Goal: Transaction & Acquisition: Book appointment/travel/reservation

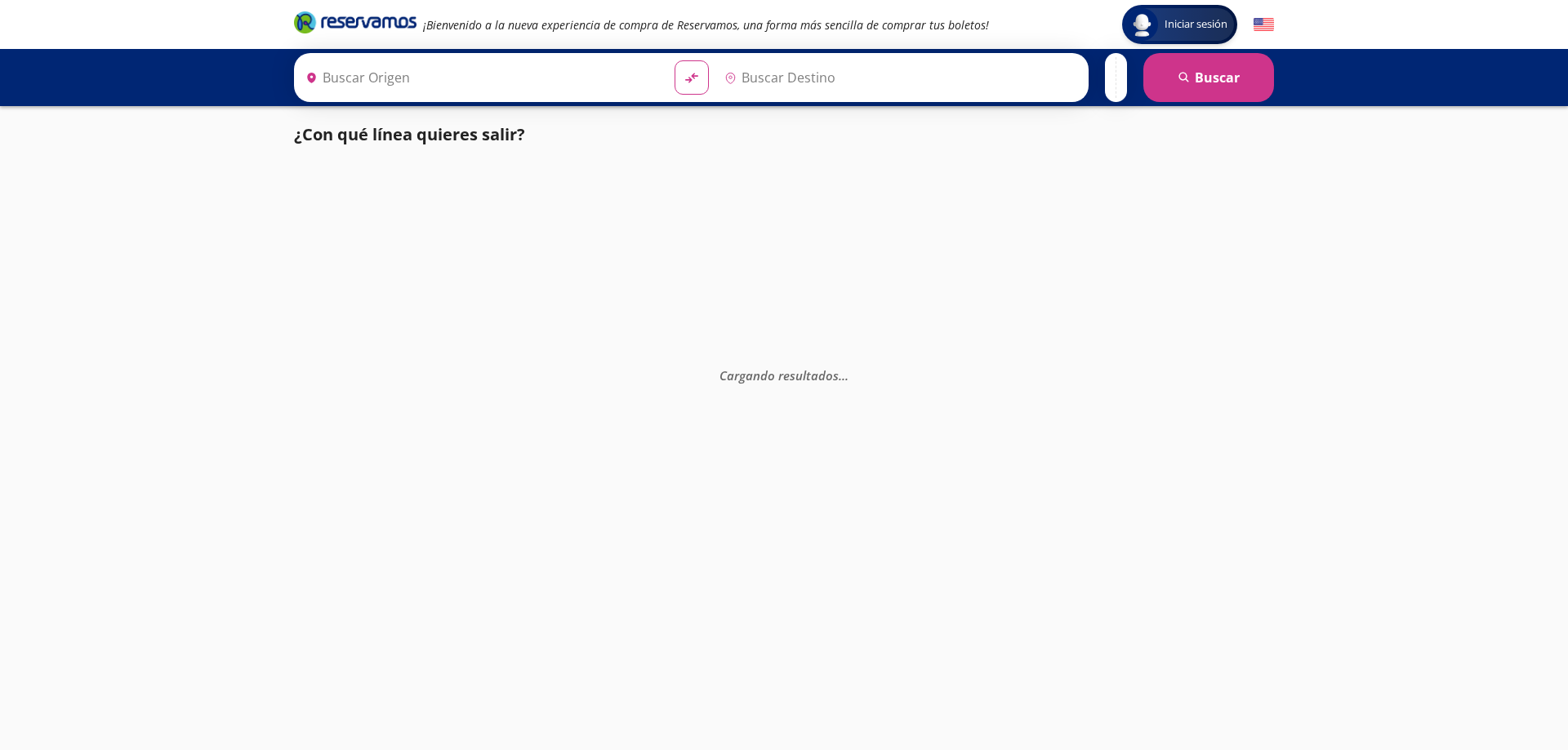
type input "[GEOGRAPHIC_DATA], [GEOGRAPHIC_DATA]"
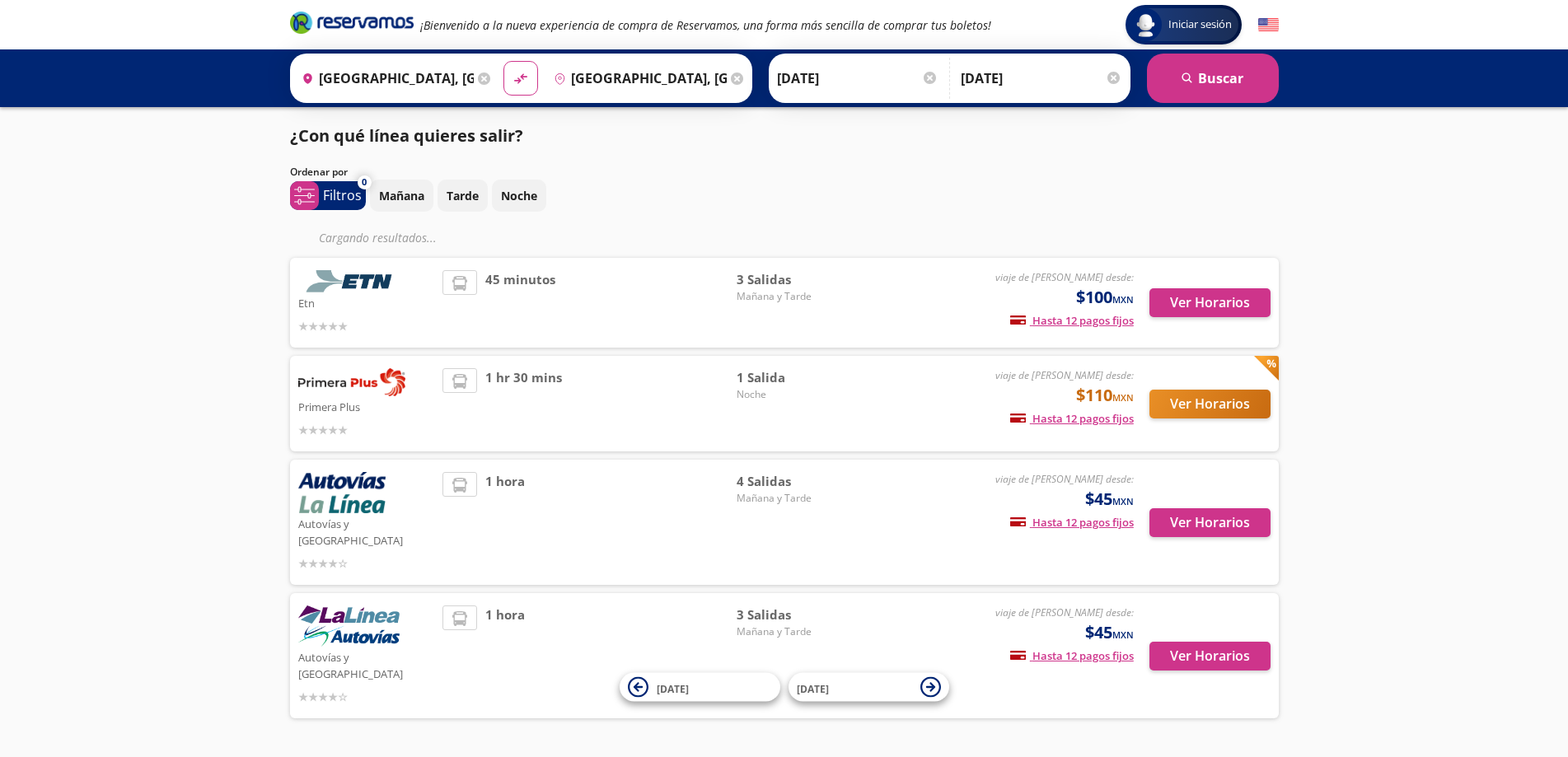
click at [232, 331] on div "Iniciar sesión Iniciar sesión ¡Bienvenido a la nueva experiencia de compra de R…" at bounding box center [784, 404] width 1568 height 809
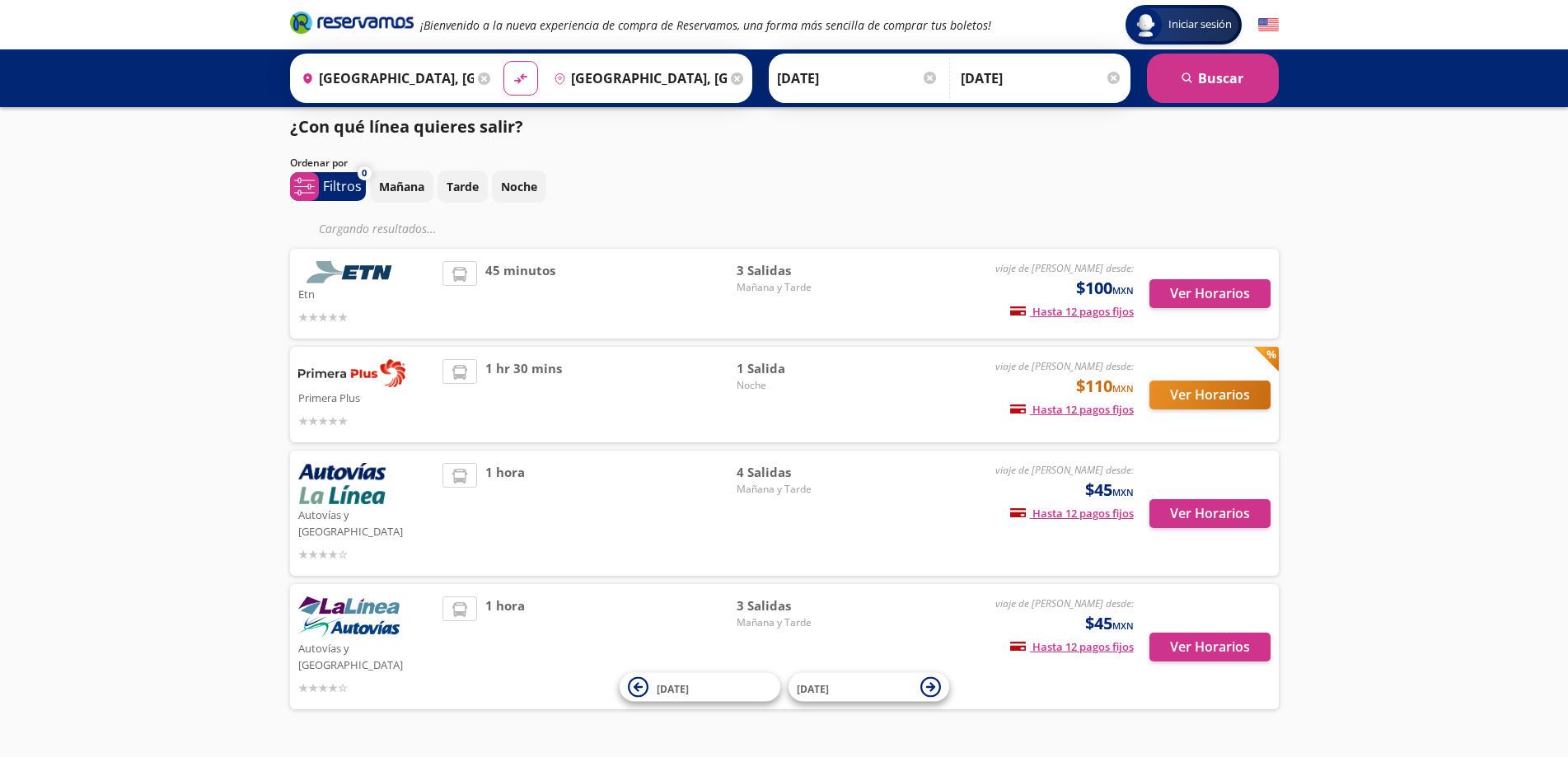
scroll to position [20, 0]
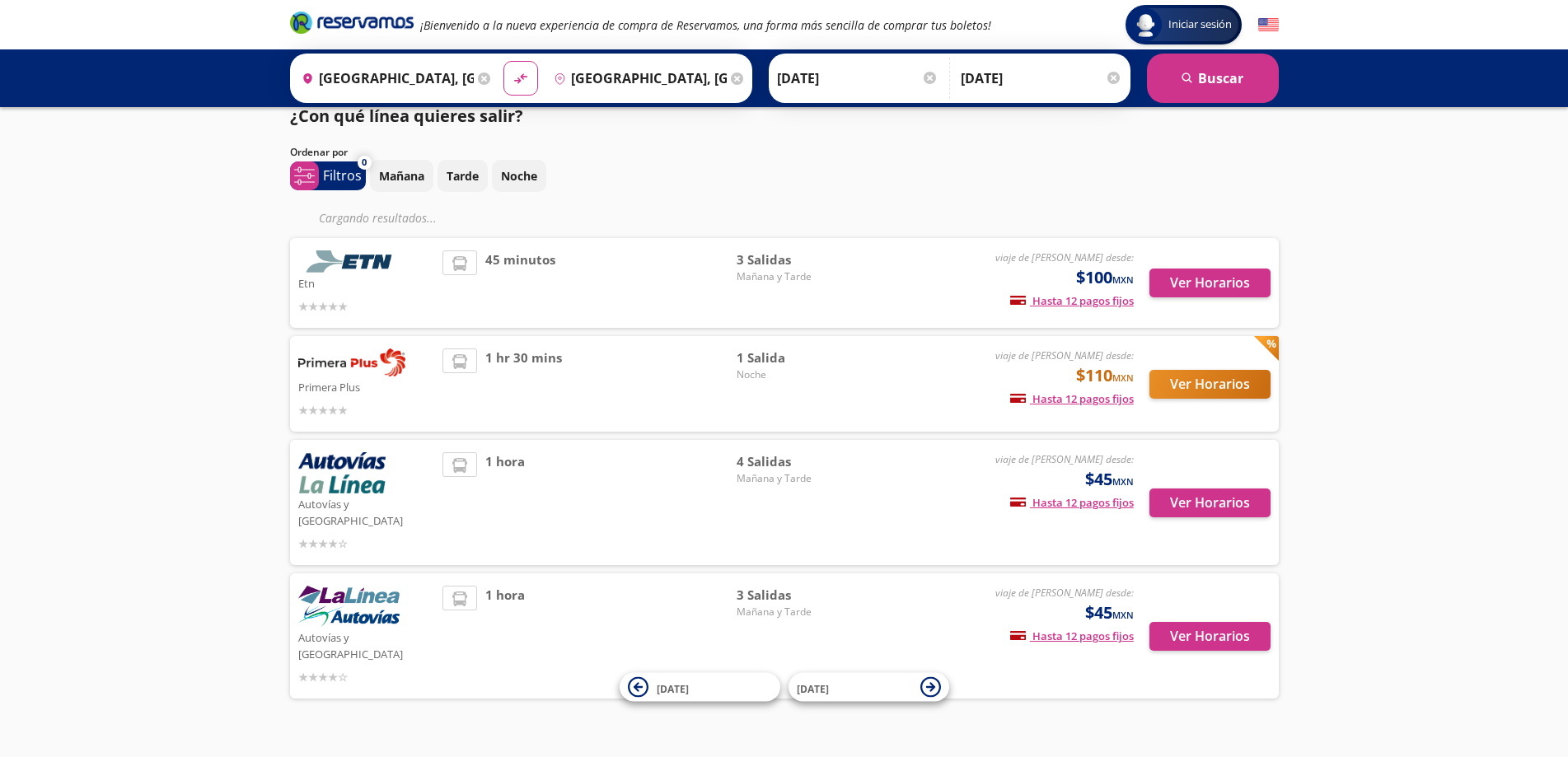
click at [171, 381] on div "Iniciar sesión Iniciar sesión ¡Bienvenido a la nueva experiencia de compra de R…" at bounding box center [784, 384] width 1568 height 809
drag, startPoint x: 495, startPoint y: 355, endPoint x: 584, endPoint y: 356, distance: 89.0
click at [584, 356] on div "1 hr 30 mins" at bounding box center [589, 383] width 294 height 71
click at [252, 339] on div "Iniciar sesión Iniciar sesión ¡Bienvenido a la nueva experiencia de compra de R…" at bounding box center [784, 384] width 1568 height 809
click at [470, 267] on li at bounding box center [460, 263] width 33 height 24
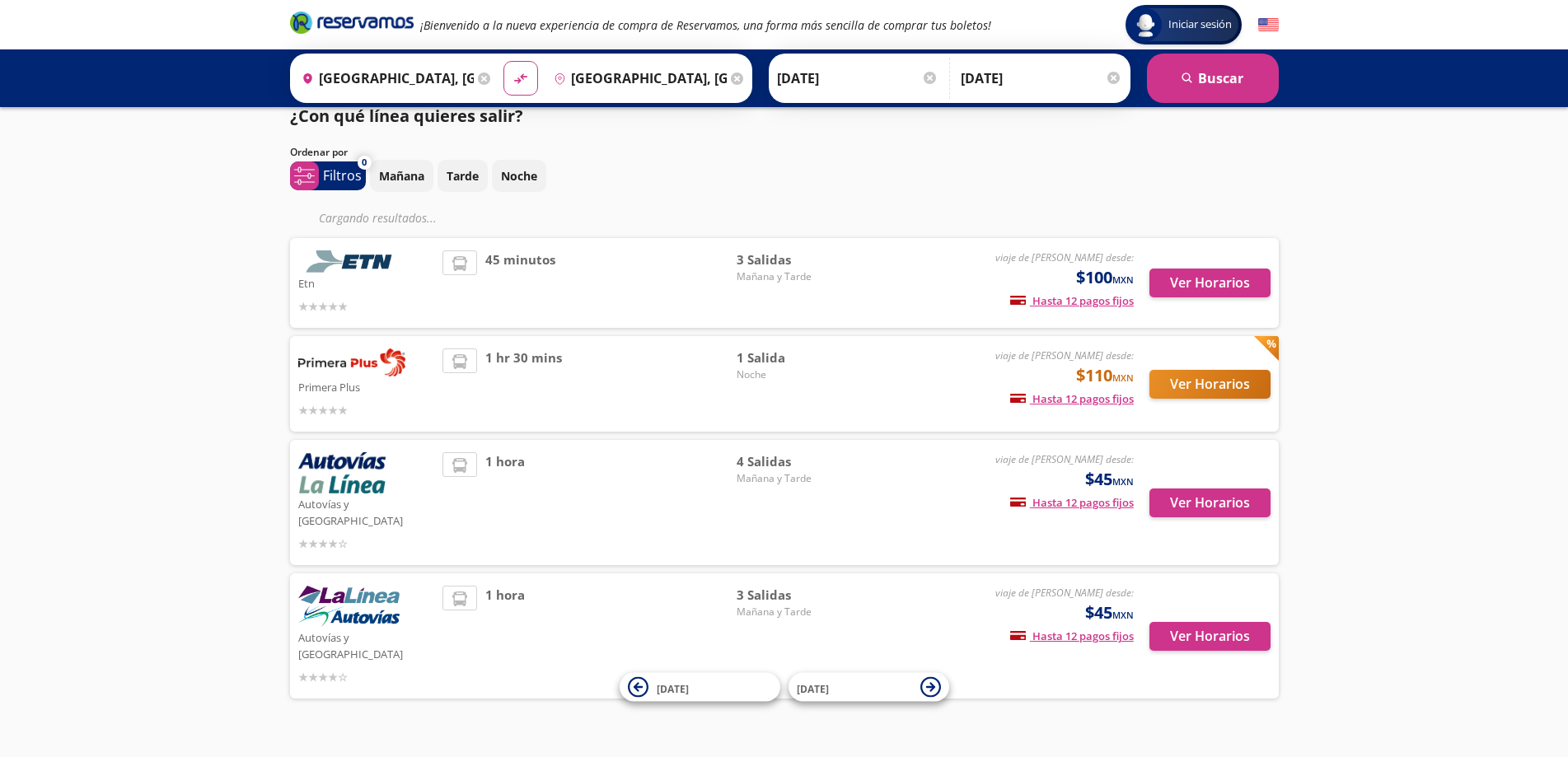
click at [465, 360] on icon at bounding box center [460, 362] width 14 height 14
click at [1195, 283] on button "Ver Horarios" at bounding box center [1211, 283] width 121 height 29
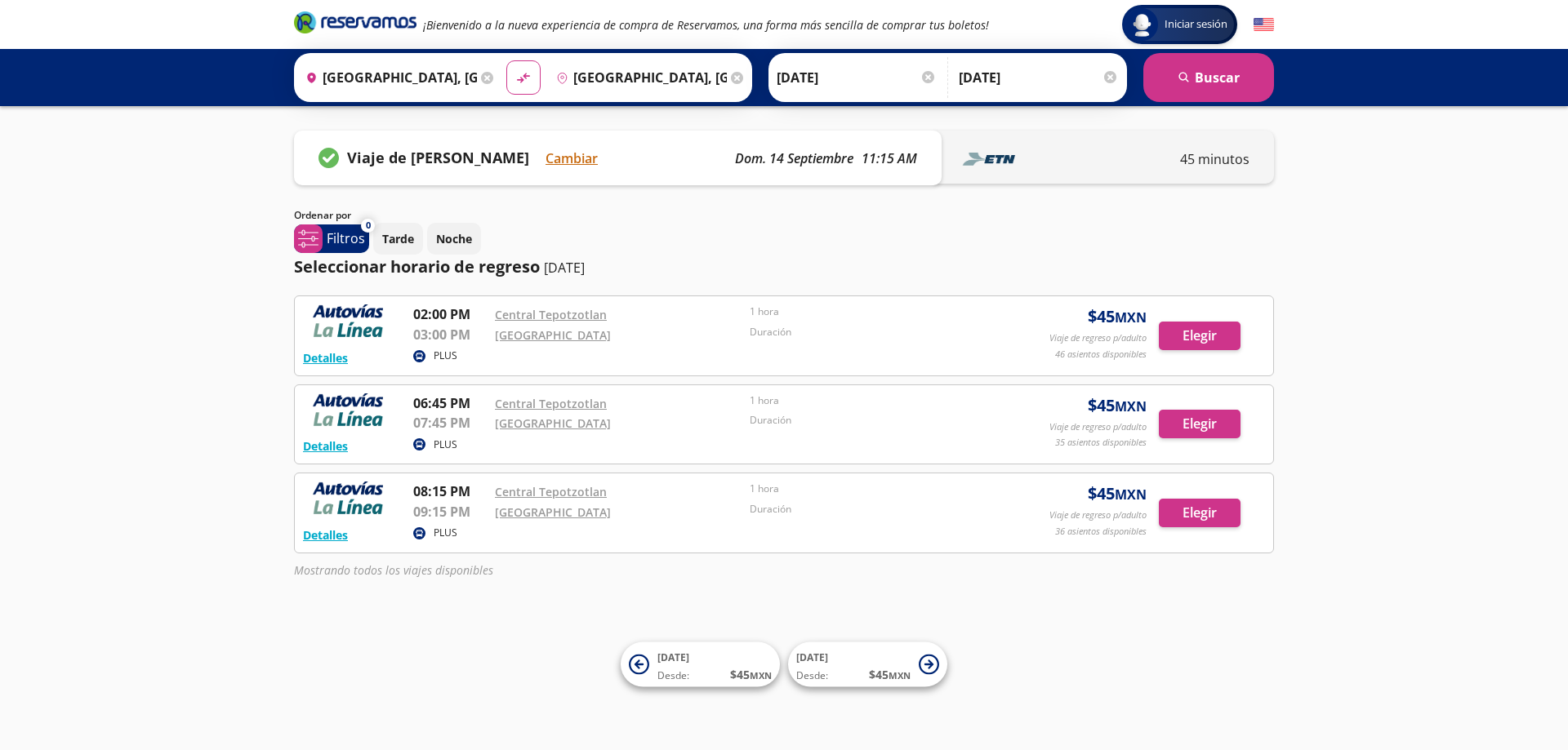
click at [173, 401] on div "Group 9 Created with Sketch. Iniciar sesión Iniciar sesión ¡Bienvenido a la nue…" at bounding box center [784, 375] width 1568 height 750
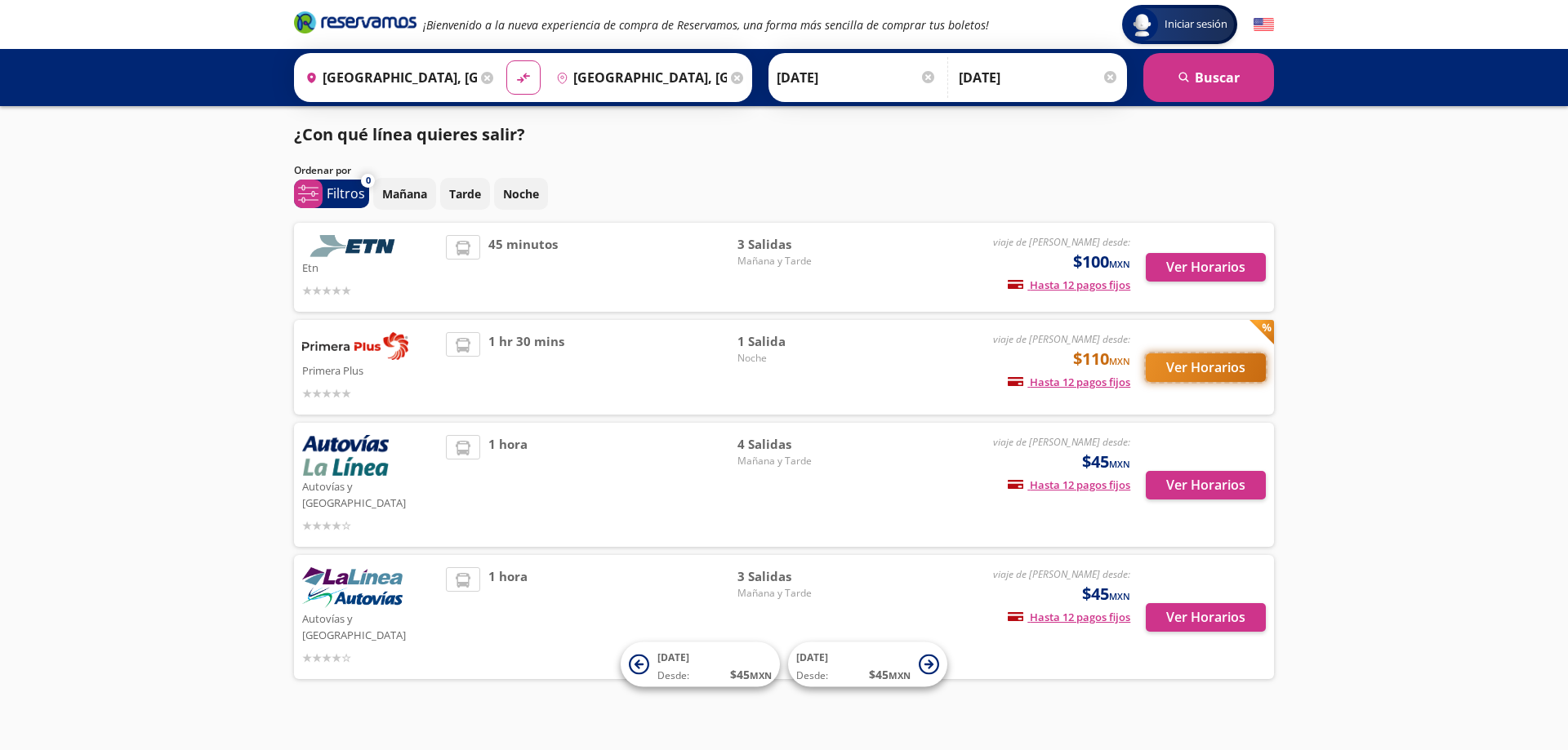
click at [1203, 380] on button "Ver Horarios" at bounding box center [1206, 367] width 120 height 29
click at [1203, 380] on div "Iniciar sesión Iniciar sesión ¡Bienvenido a la nueva experiencia de compra de R…" at bounding box center [784, 384] width 1568 height 769
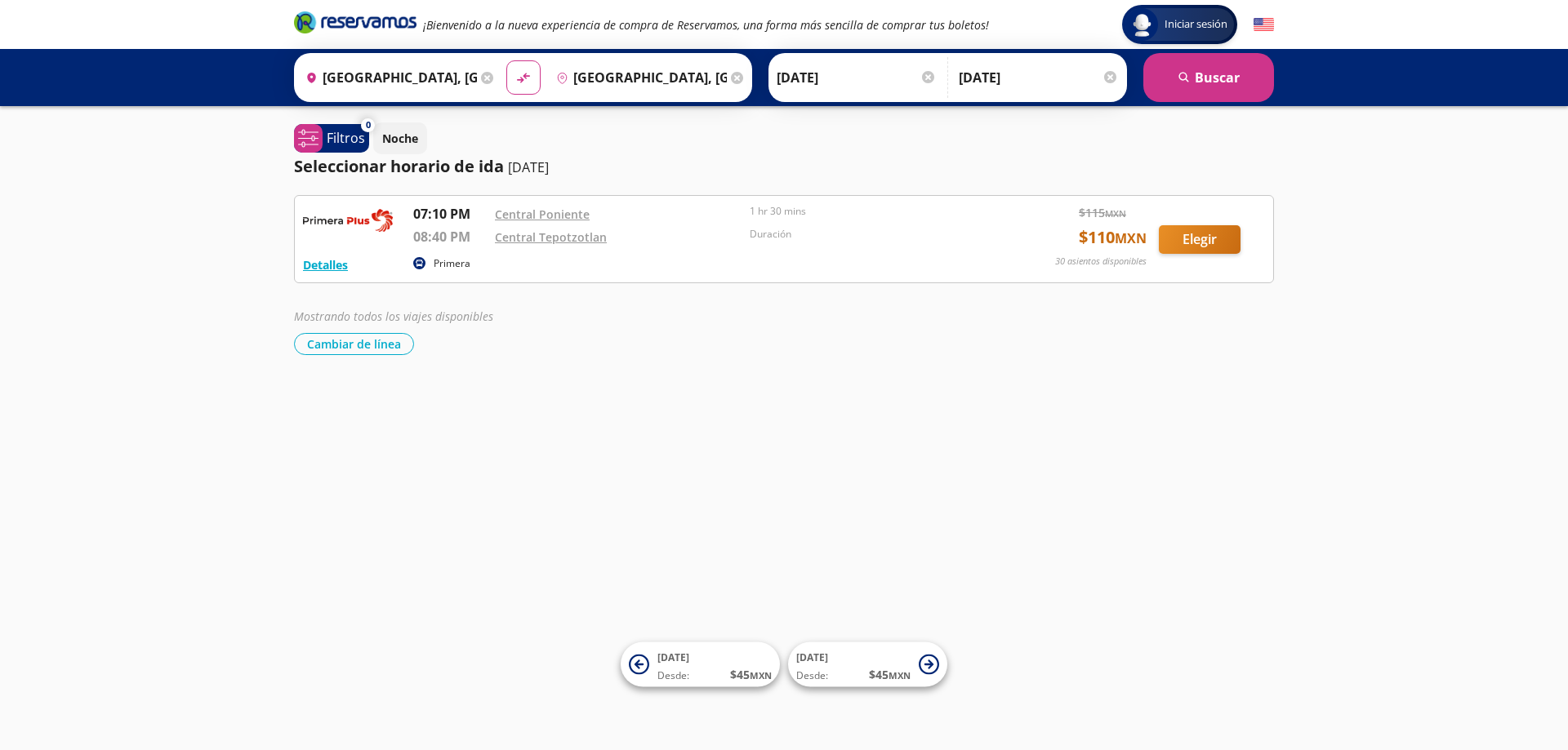
click at [459, 487] on div "Iniciar sesión Iniciar sesión ¡Bienvenido a la nueva experiencia de compra de R…" at bounding box center [784, 375] width 1568 height 750
click at [284, 260] on div "Iniciar sesión Iniciar sesión ¡Bienvenido a la nueva experiencia de compra de R…" at bounding box center [784, 375] width 1568 height 750
